Goal: Information Seeking & Learning: Learn about a topic

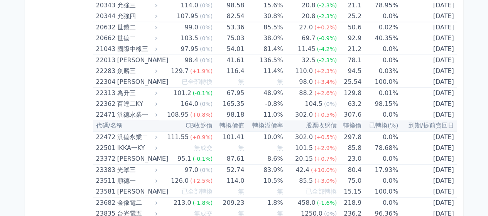
scroll to position [167, 0]
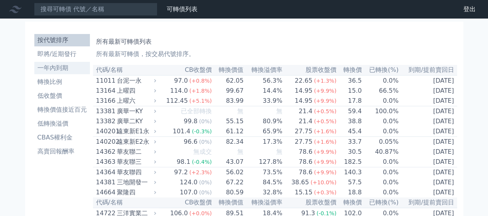
click at [46, 67] on li "一年內到期" at bounding box center [62, 67] width 56 height 9
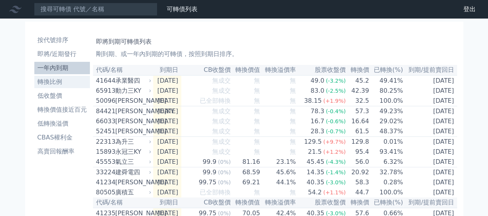
click at [54, 81] on li "轉換比例" at bounding box center [62, 81] width 56 height 9
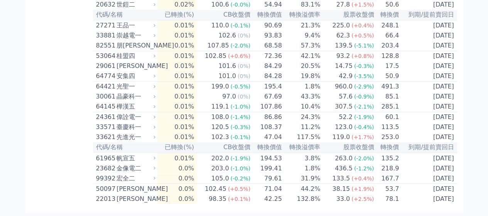
scroll to position [2198, 0]
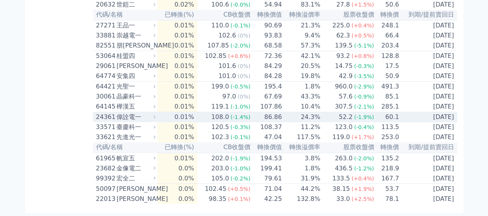
click at [399, 112] on td "[DATE]" at bounding box center [427, 117] width 57 height 10
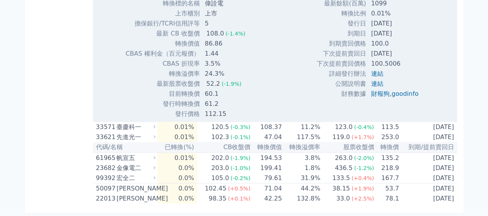
scroll to position [2352, 0]
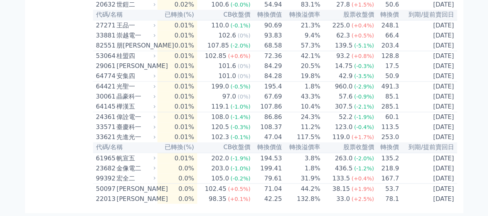
scroll to position [2198, 0]
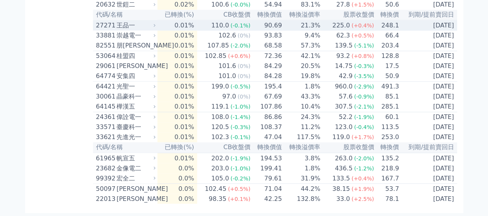
click at [350, 21] on div "225.0" at bounding box center [340, 25] width 21 height 9
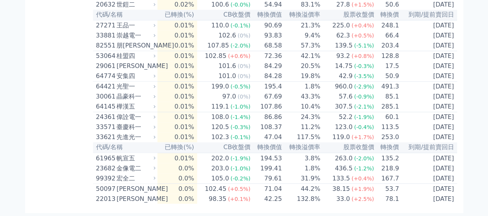
scroll to position [2043, 0]
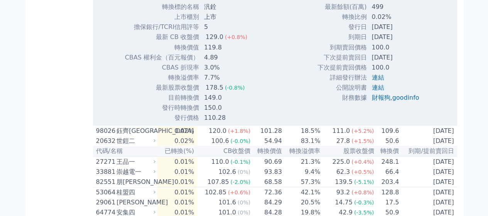
scroll to position [2159, 0]
